Goal: Transaction & Acquisition: Download file/media

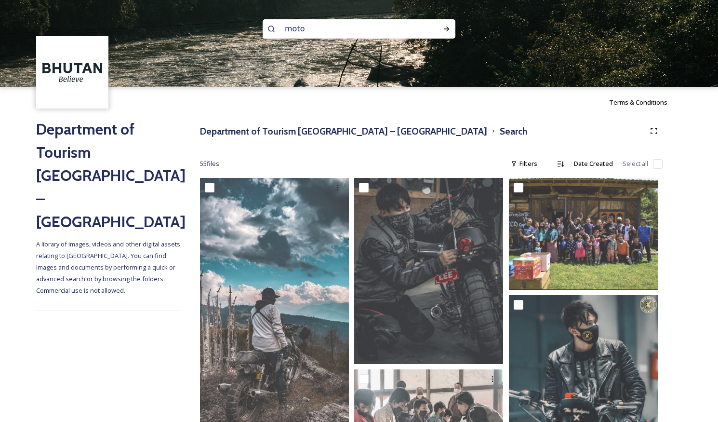
click at [71, 85] on img at bounding box center [73, 73] width 70 height 70
click at [328, 131] on h3 "Department of Tourism [GEOGRAPHIC_DATA] – [GEOGRAPHIC_DATA]" at bounding box center [343, 131] width 287 height 14
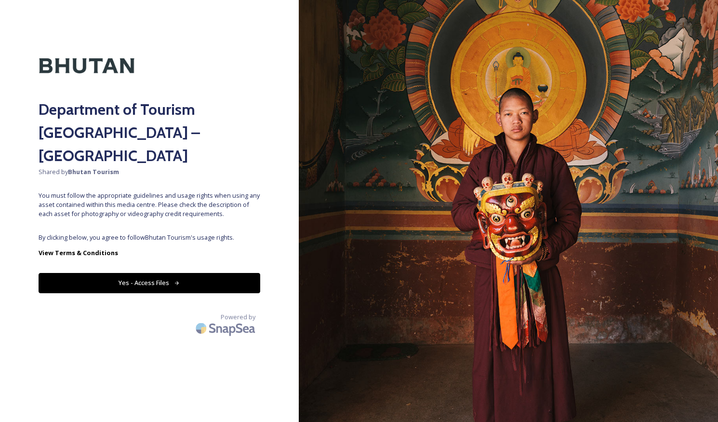
click at [188, 273] on button "Yes - Access Files" at bounding box center [150, 283] width 222 height 20
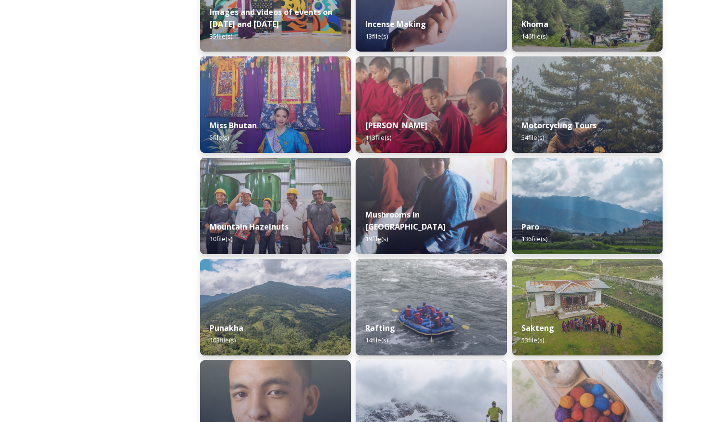
scroll to position [708, 0]
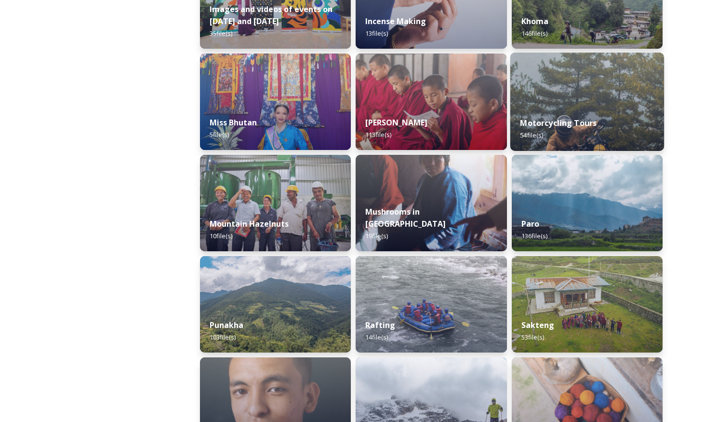
click at [556, 123] on strong "Motorcycling Tours" at bounding box center [558, 123] width 77 height 11
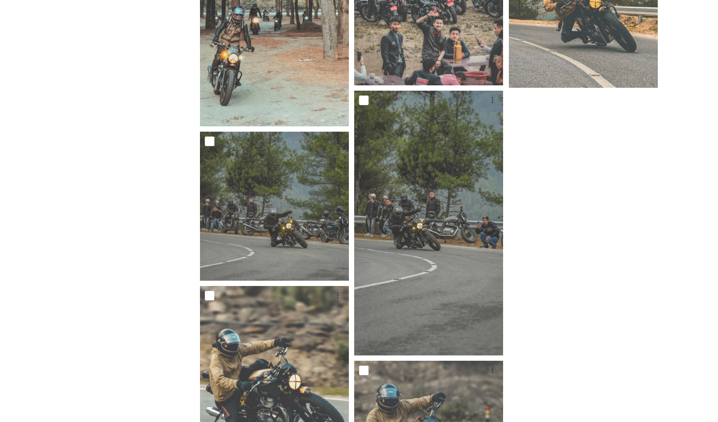
scroll to position [3222, 0]
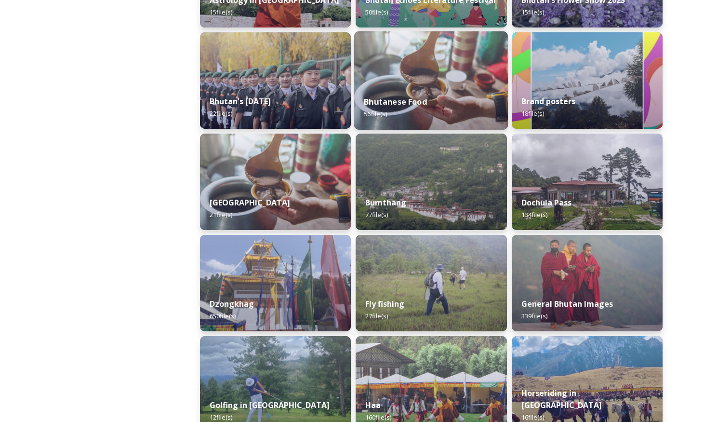
scroll to position [308, 0]
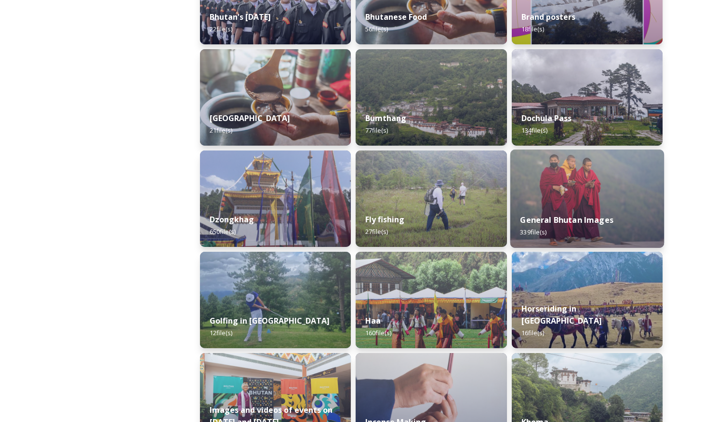
click at [575, 223] on strong "General Bhutan Images" at bounding box center [567, 220] width 94 height 11
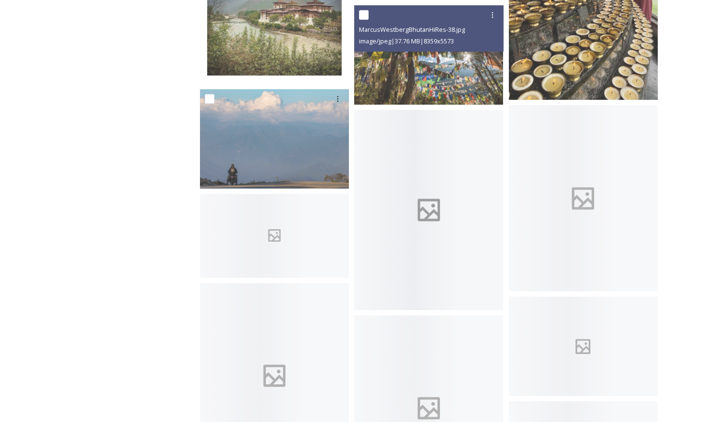
scroll to position [2085, 0]
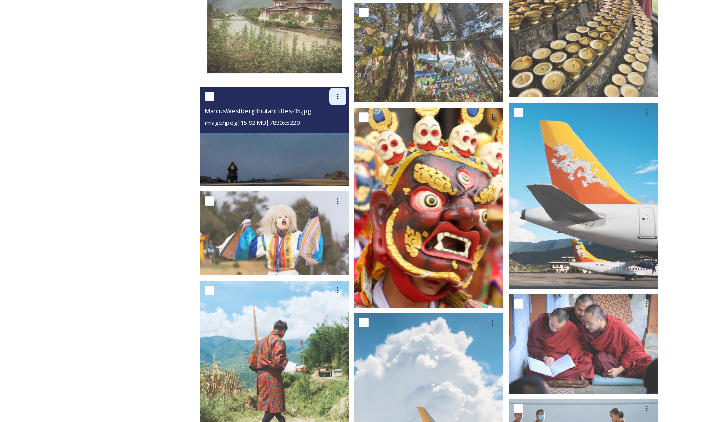
click at [337, 97] on icon at bounding box center [338, 97] width 8 height 8
click at [334, 135] on span "Download" at bounding box center [326, 136] width 29 height 9
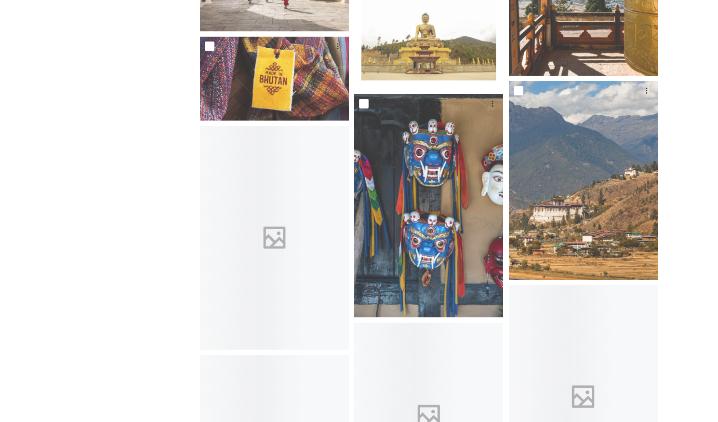
scroll to position [2985, 0]
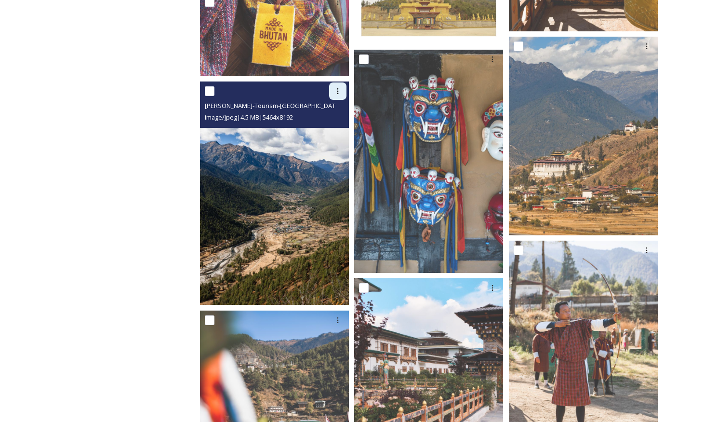
click at [338, 93] on icon at bounding box center [338, 91] width 8 height 8
click at [328, 132] on span "Download" at bounding box center [326, 130] width 29 height 9
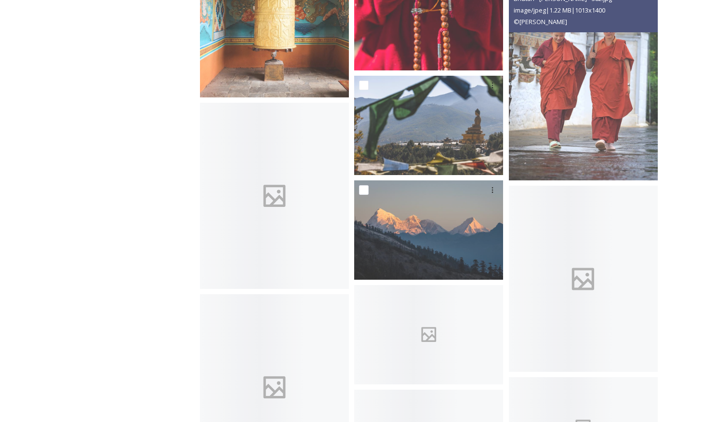
scroll to position [4656, 0]
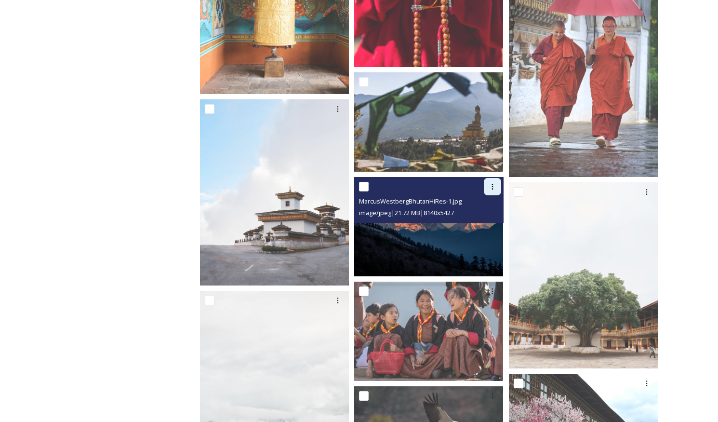
click at [491, 188] on icon at bounding box center [493, 187] width 8 height 8
click at [480, 225] on span "Download" at bounding box center [481, 226] width 29 height 9
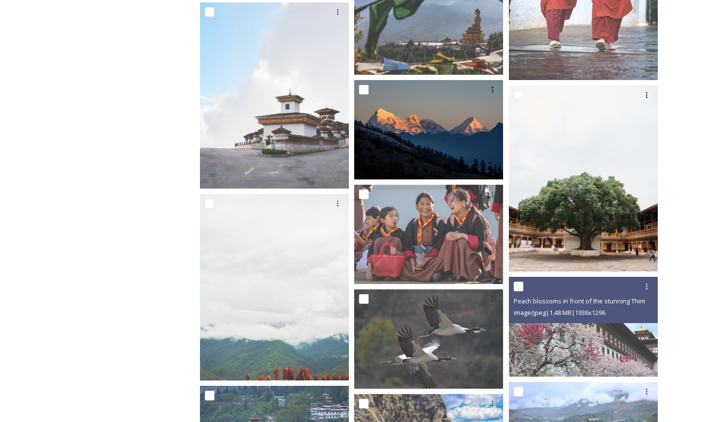
scroll to position [4752, 0]
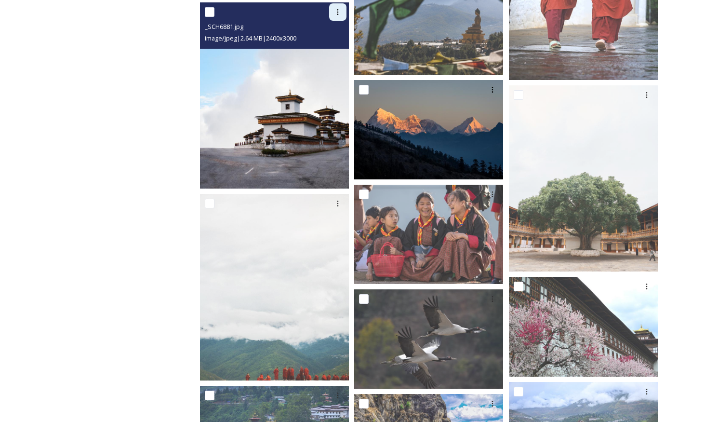
click at [336, 15] on icon at bounding box center [338, 12] width 8 height 8
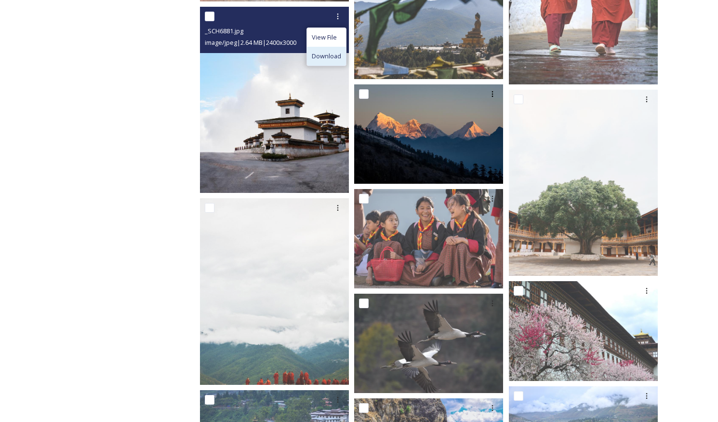
click at [330, 55] on span "Download" at bounding box center [326, 56] width 29 height 9
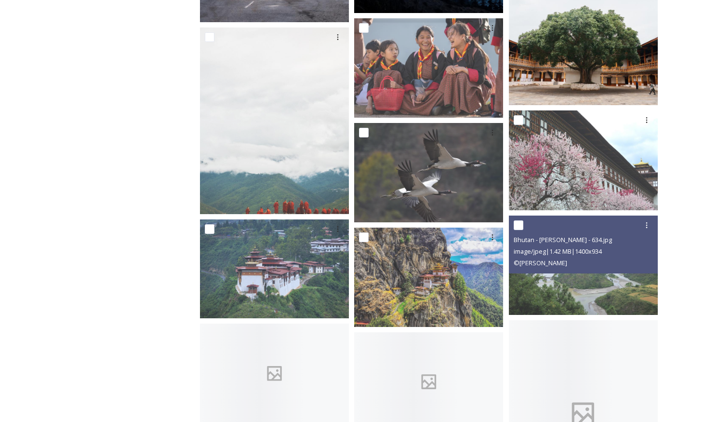
scroll to position [4921, 0]
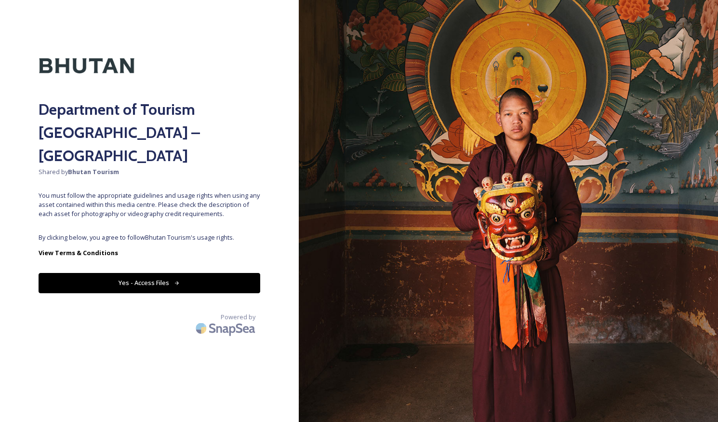
click at [183, 273] on button "Yes - Access Files" at bounding box center [150, 283] width 222 height 20
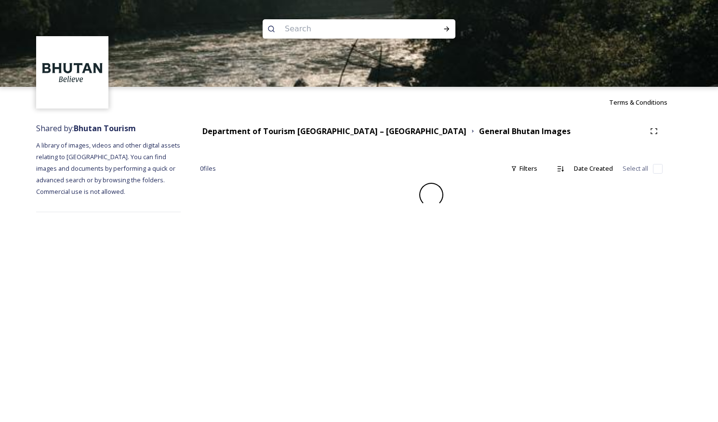
click at [302, 27] on input at bounding box center [346, 28] width 132 height 21
type input "road"
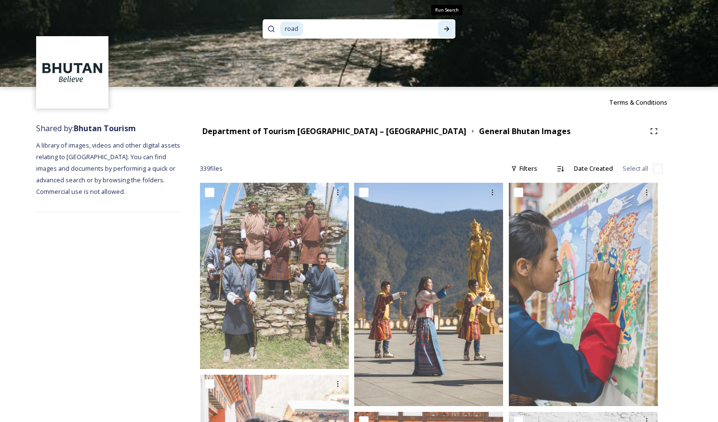
click at [445, 28] on icon at bounding box center [447, 29] width 8 height 8
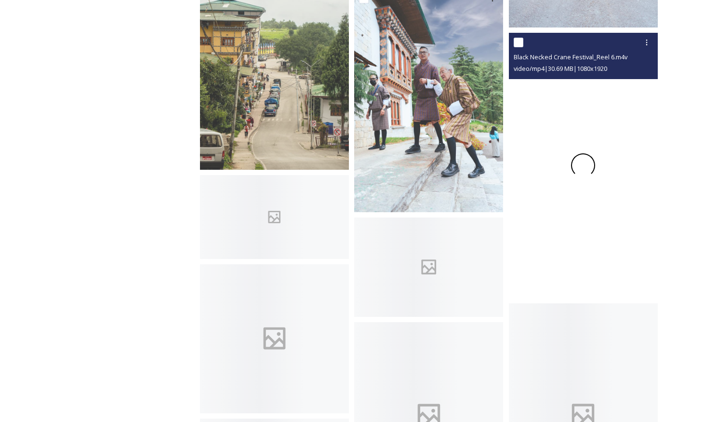
scroll to position [1621, 0]
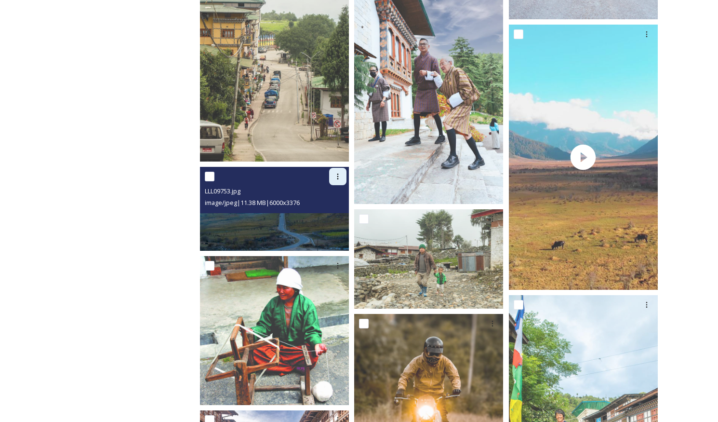
click at [341, 179] on icon at bounding box center [338, 177] width 8 height 8
click at [319, 218] on span "Download" at bounding box center [326, 216] width 29 height 9
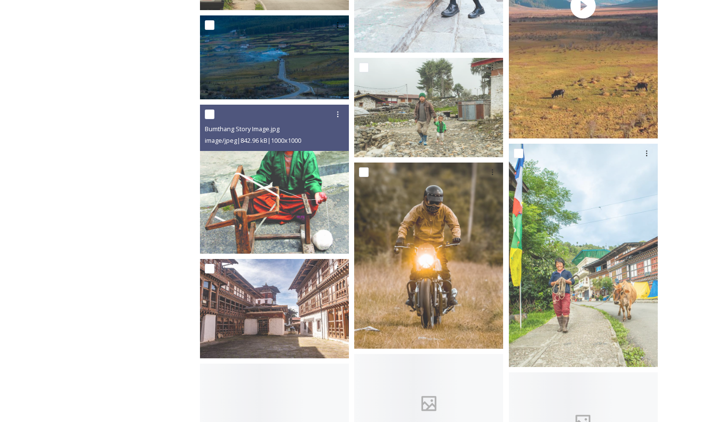
scroll to position [1778, 0]
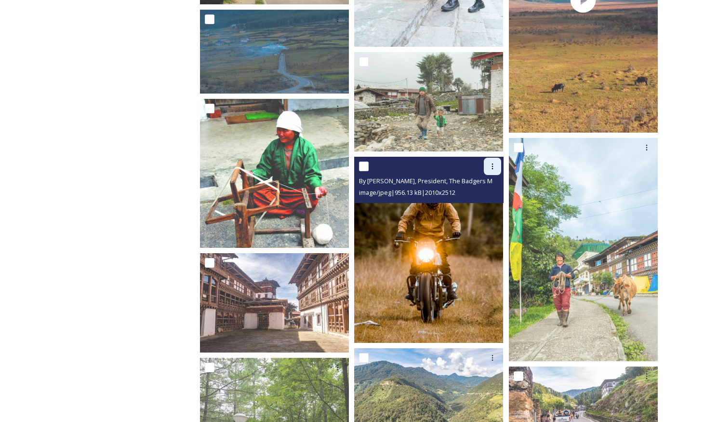
click at [496, 167] on icon at bounding box center [493, 166] width 8 height 8
click at [482, 206] on span "Download" at bounding box center [481, 206] width 29 height 9
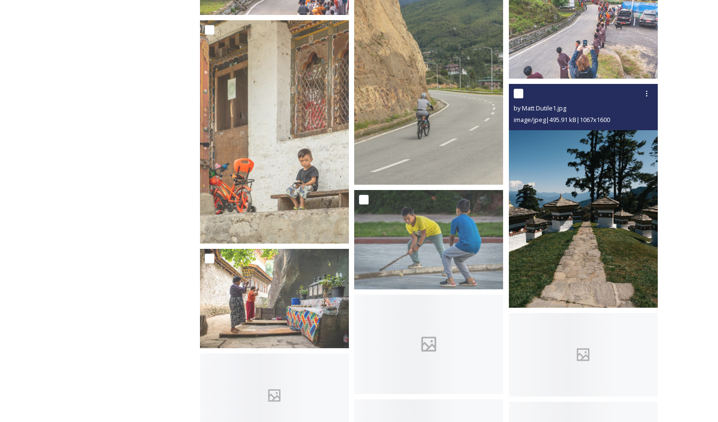
scroll to position [2432, 0]
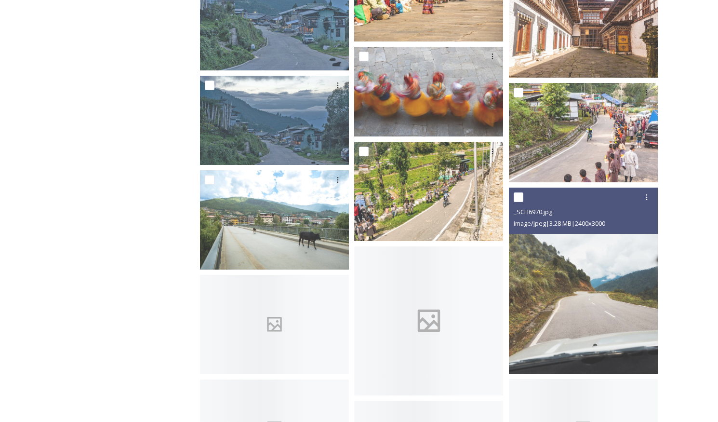
scroll to position [3668, 0]
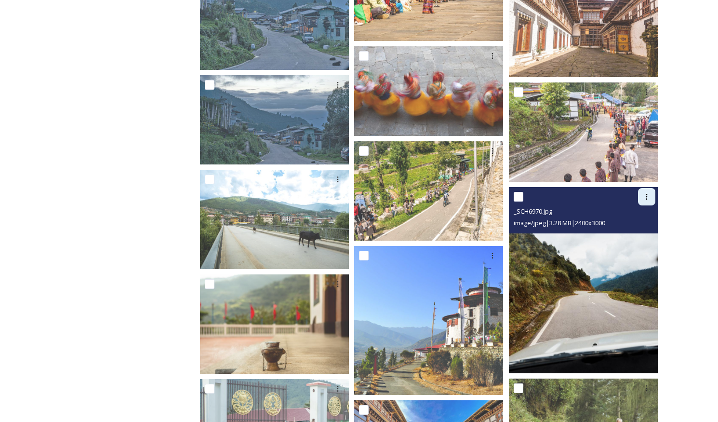
click at [647, 200] on icon at bounding box center [647, 197] width 8 height 8
click at [639, 237] on span "Download" at bounding box center [635, 236] width 29 height 9
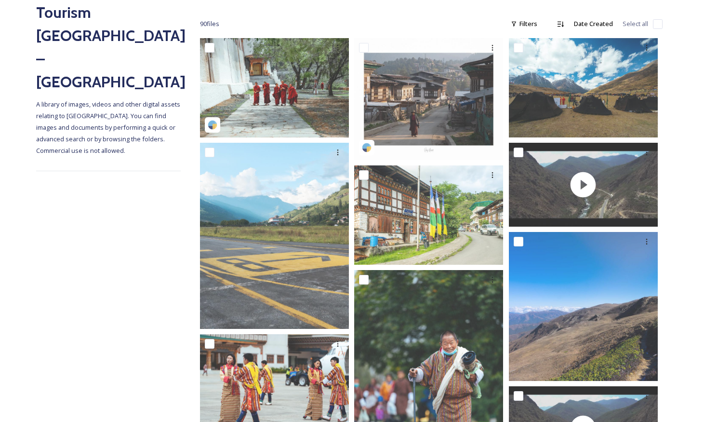
scroll to position [141, 0]
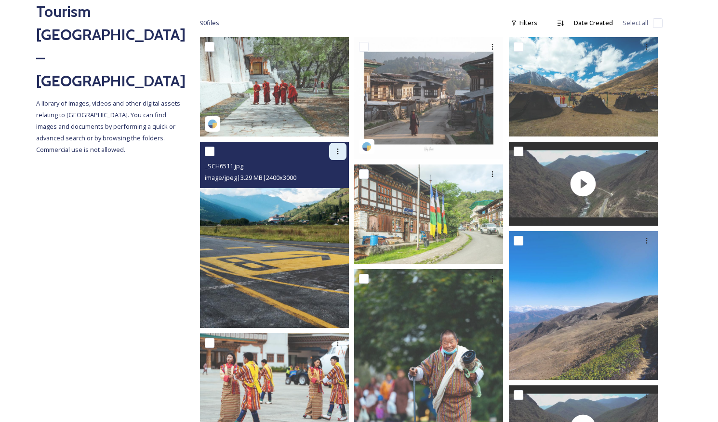
click at [337, 152] on icon at bounding box center [338, 152] width 8 height 8
click at [327, 189] on span "Download" at bounding box center [326, 191] width 29 height 9
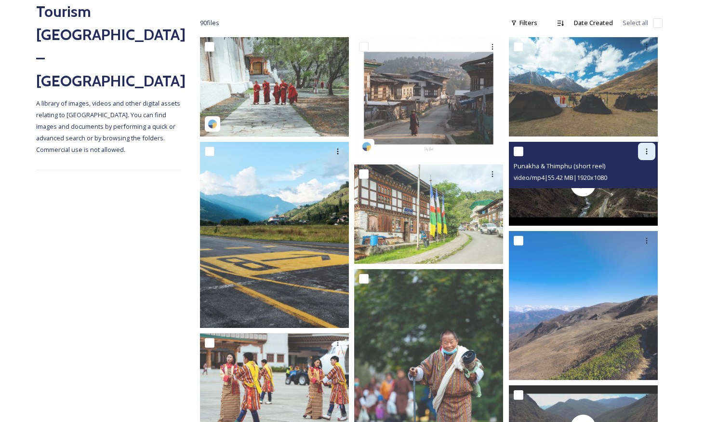
click at [645, 153] on icon at bounding box center [647, 152] width 8 height 8
click at [629, 192] on span "Download" at bounding box center [635, 191] width 29 height 9
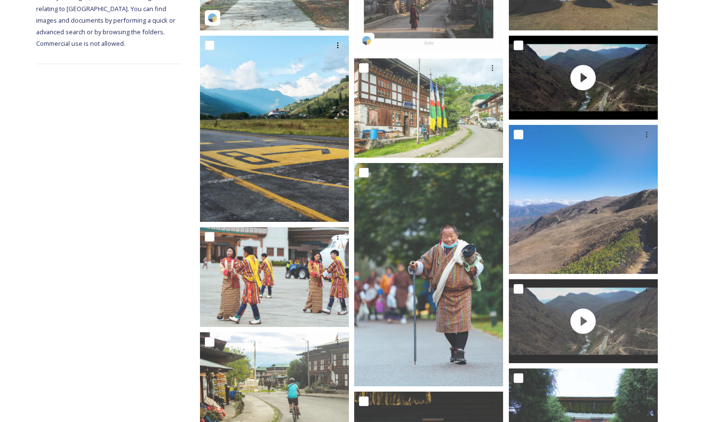
scroll to position [249, 0]
